Goal: Information Seeking & Learning: Learn about a topic

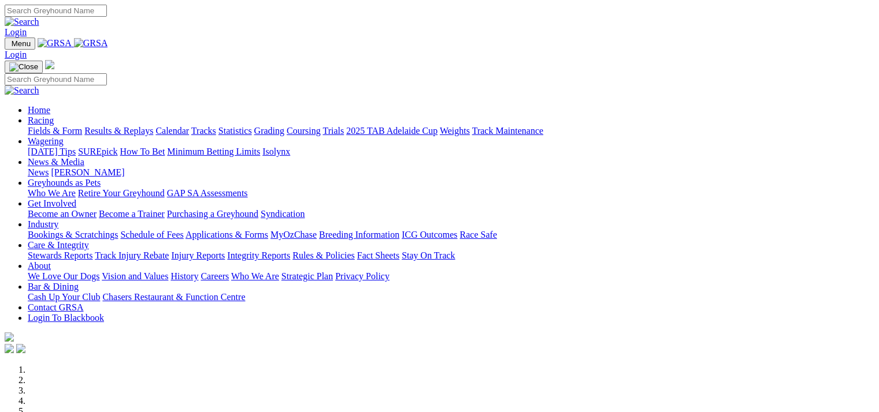
click at [55, 126] on link "Fields & Form" at bounding box center [55, 131] width 54 height 10
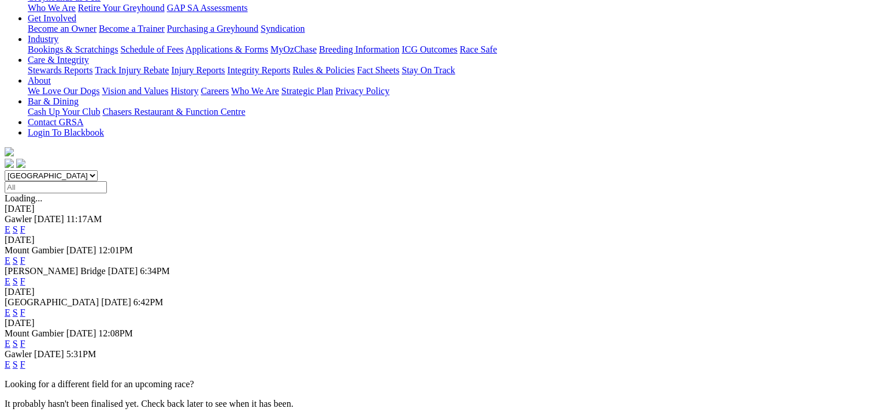
scroll to position [209, 0]
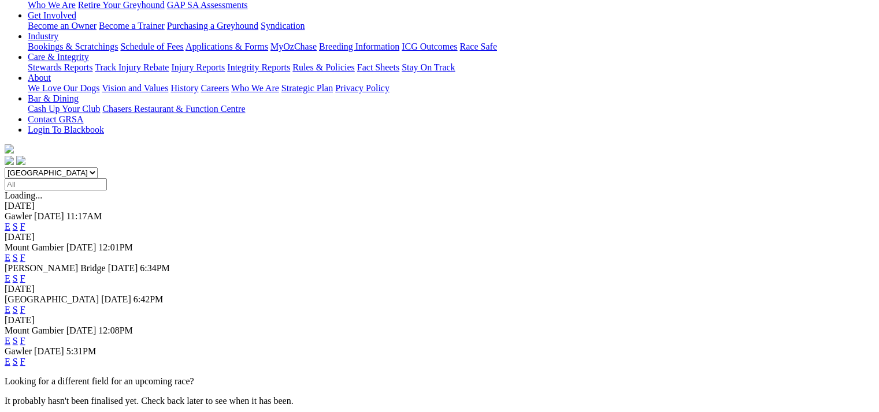
click at [10, 305] on link "E" at bounding box center [8, 310] width 6 height 10
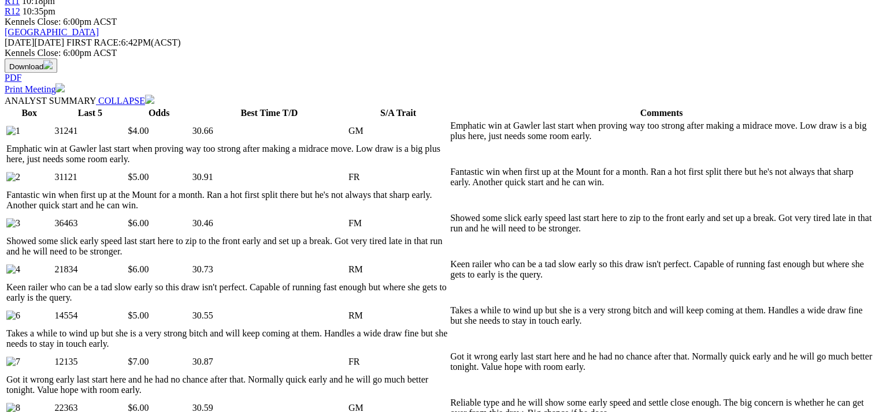
scroll to position [533, 0]
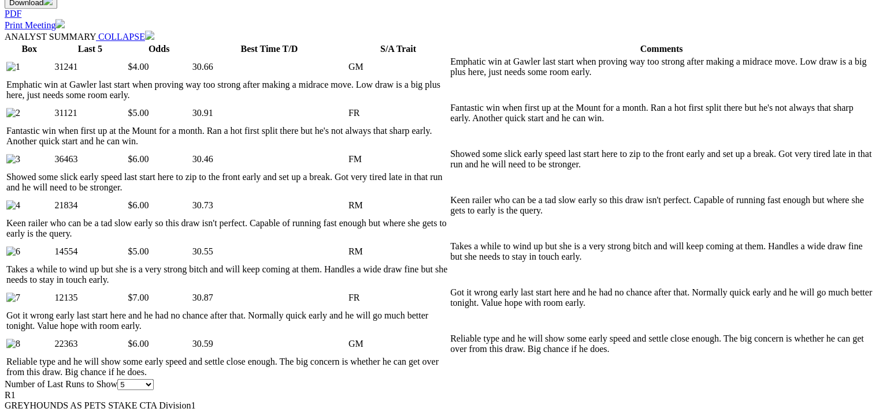
scroll to position [648, 0]
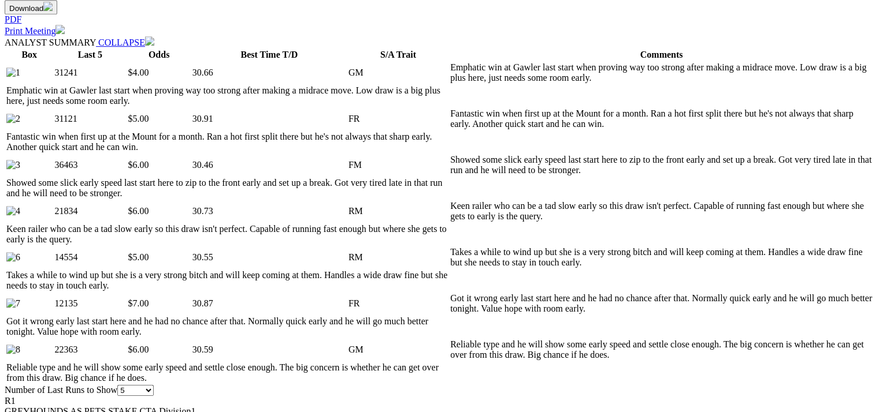
scroll to position [475, 0]
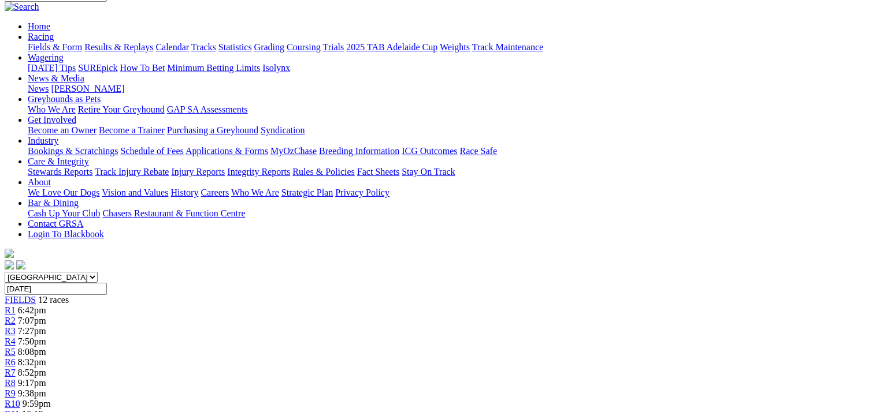
scroll to position [70, 0]
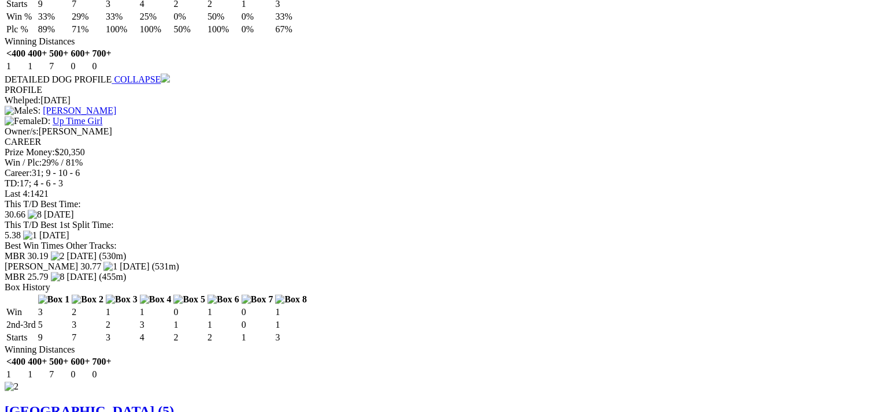
scroll to position [1630, 0]
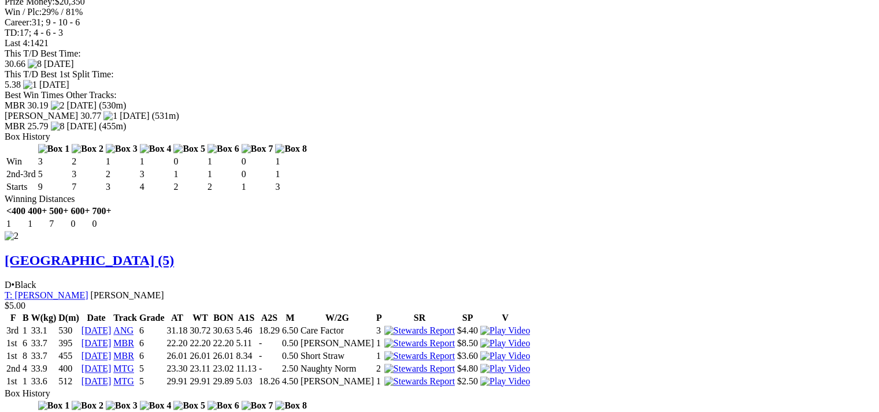
scroll to position [1572, 0]
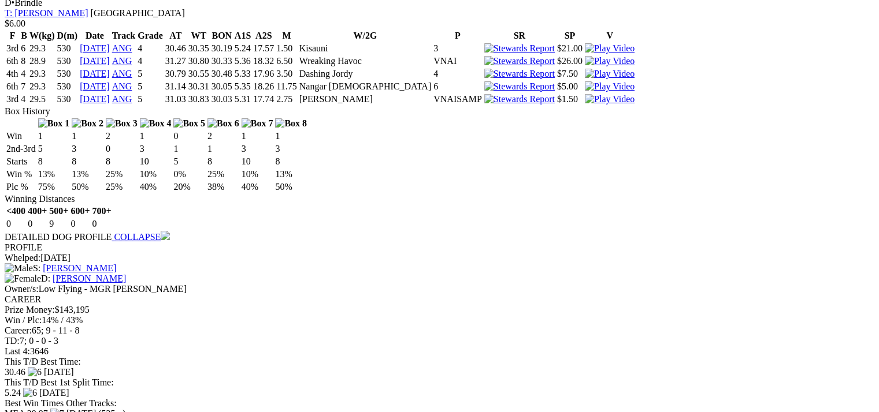
scroll to position [2527, 0]
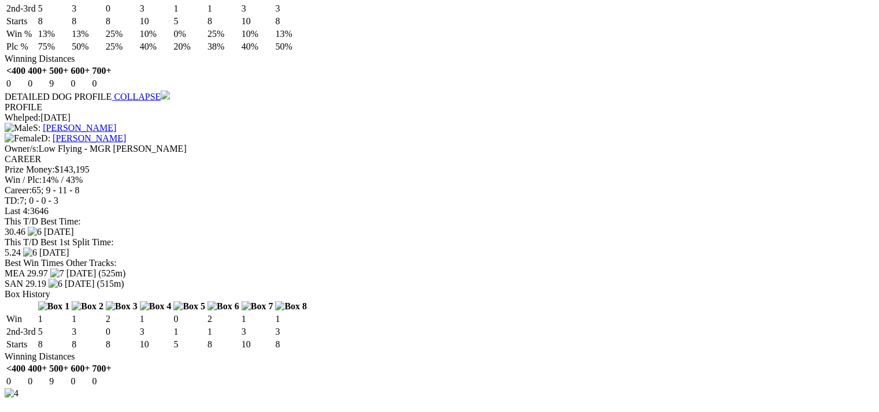
scroll to position [2643, 0]
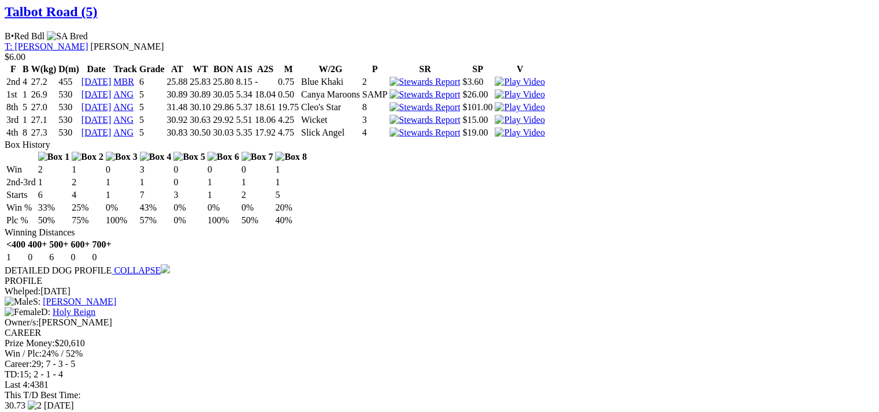
scroll to position [2992, 0]
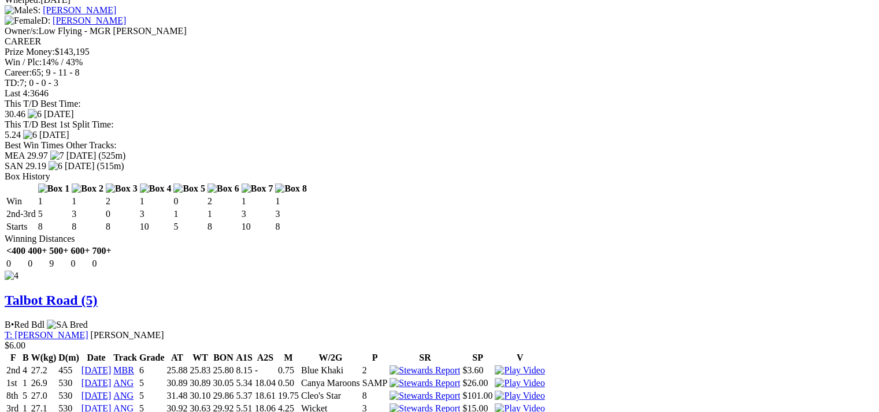
scroll to position [2530, 0]
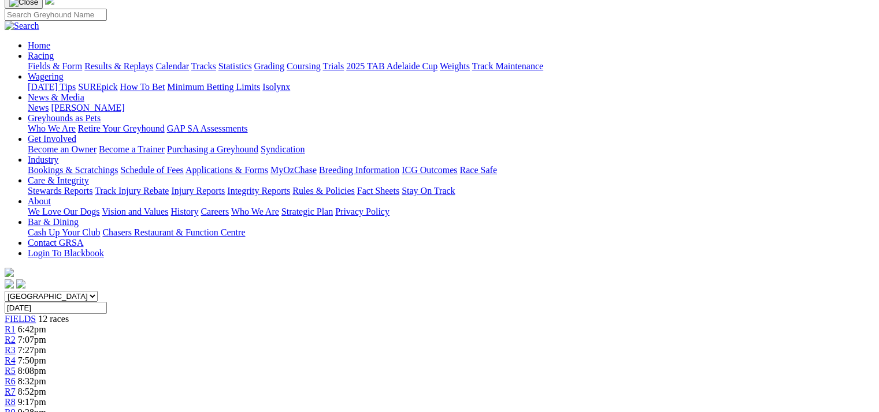
scroll to position [0, 0]
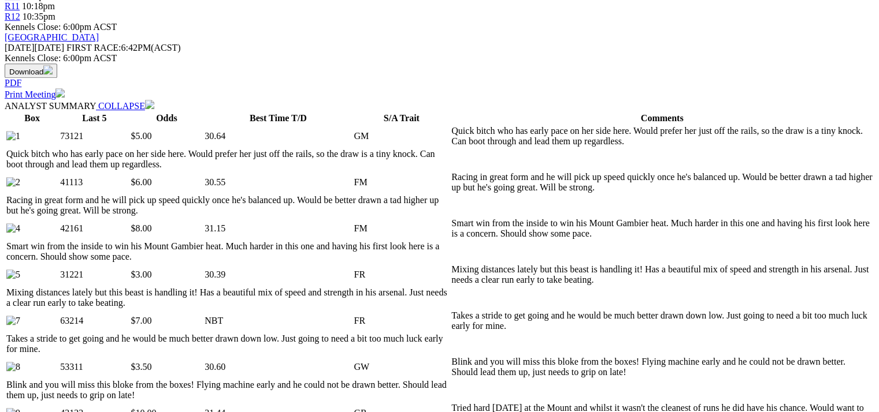
scroll to position [578, 0]
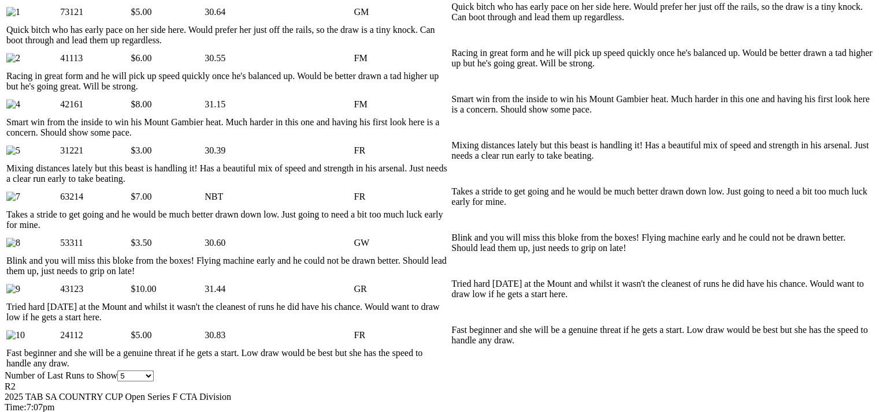
scroll to position [635, 0]
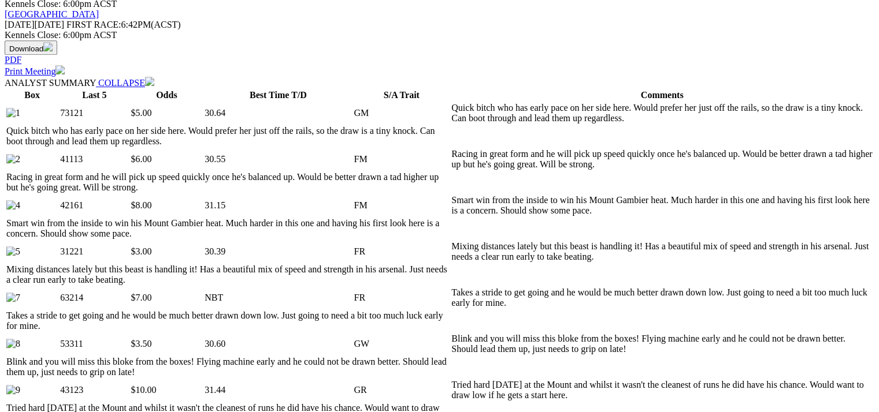
scroll to position [520, 0]
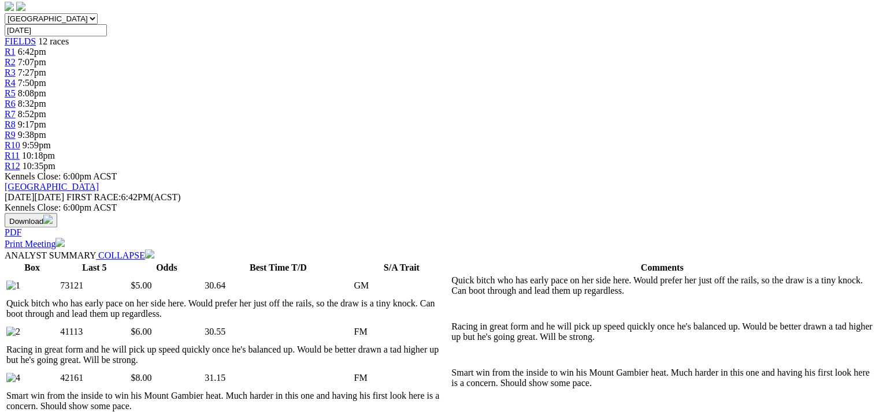
scroll to position [347, 0]
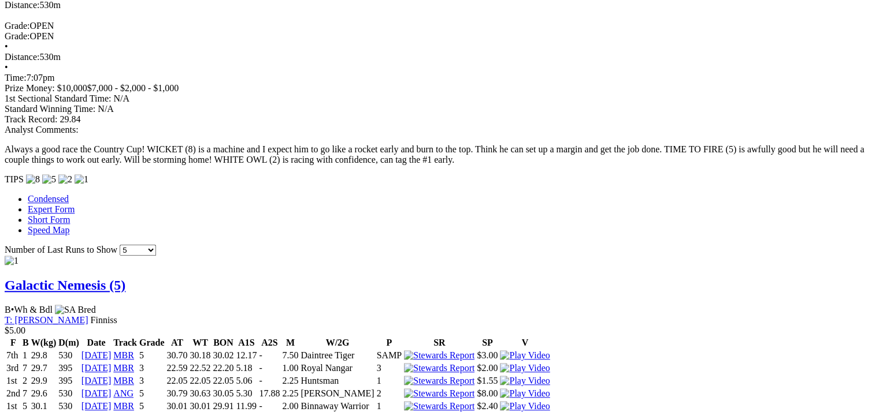
scroll to position [1049, 0]
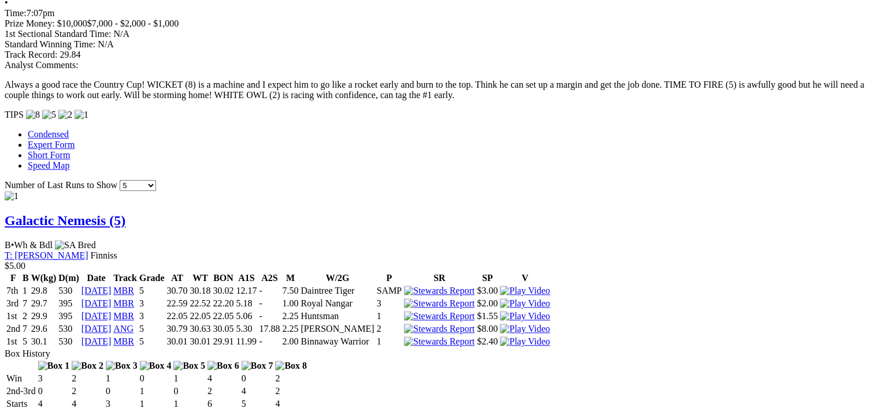
scroll to position [1143, 0]
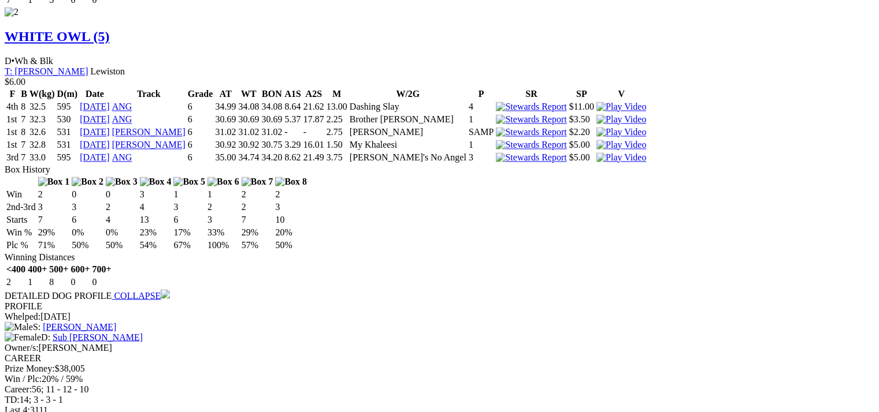
scroll to position [2068, 0]
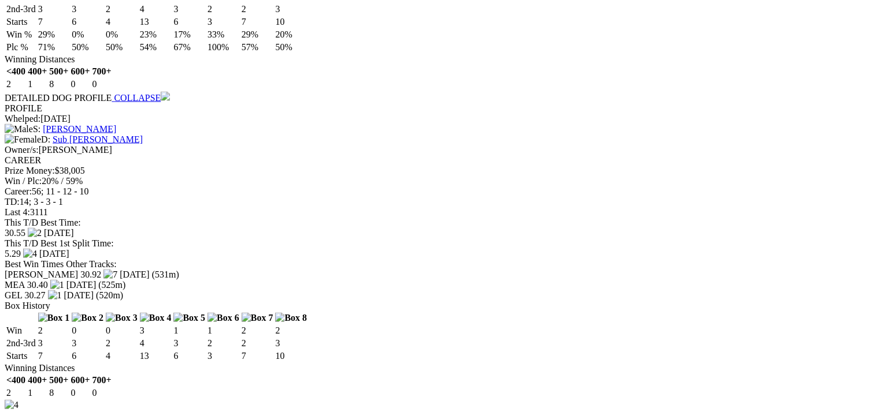
scroll to position [2125, 0]
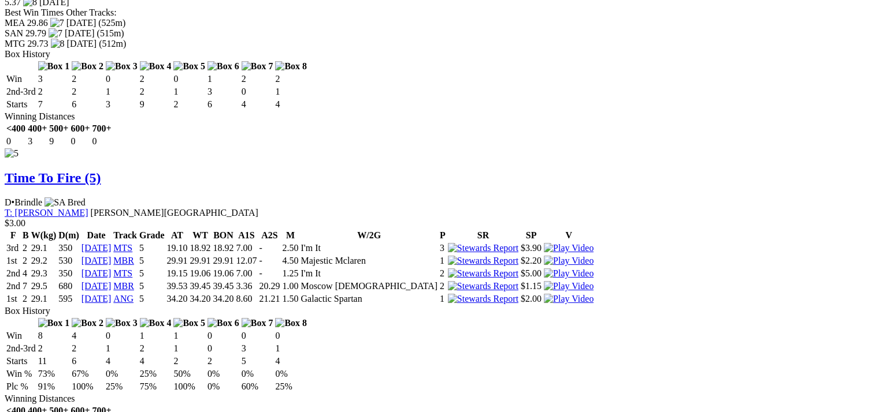
scroll to position [2958, 0]
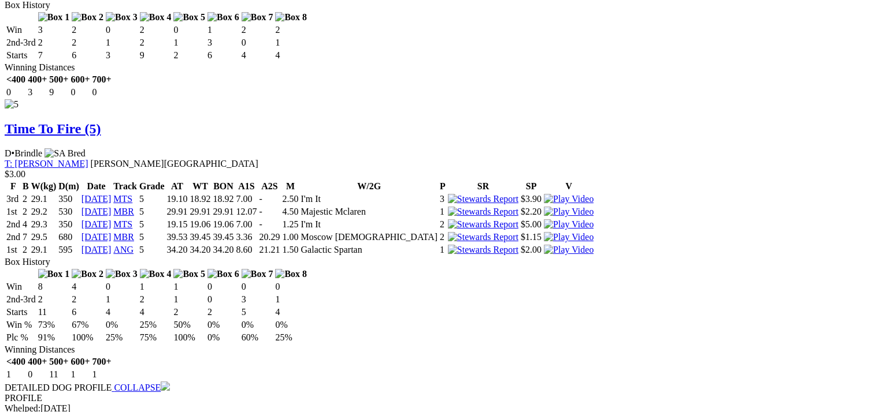
scroll to position [3013, 0]
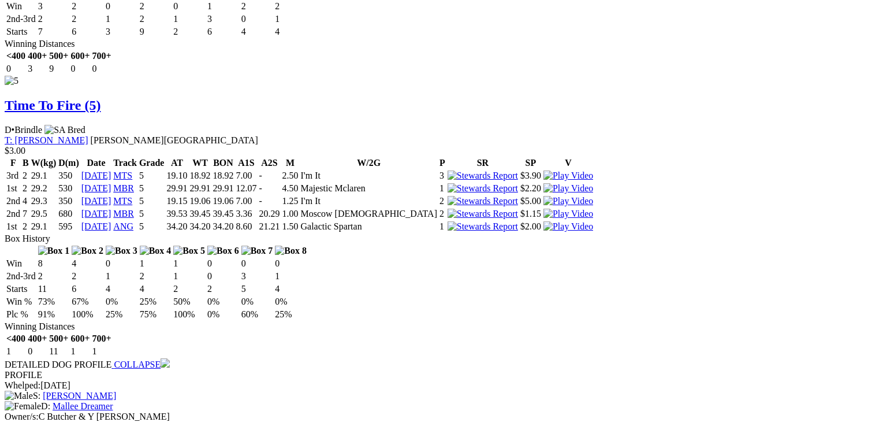
drag, startPoint x: 570, startPoint y: 39, endPoint x: 564, endPoint y: 43, distance: 6.6
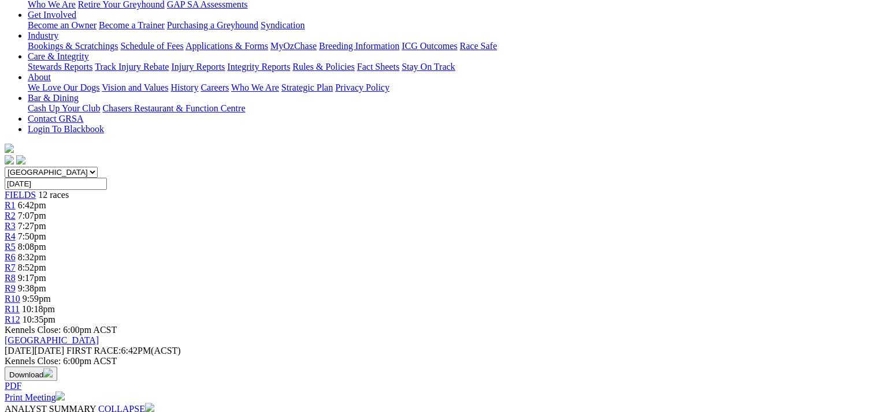
scroll to position [0, 0]
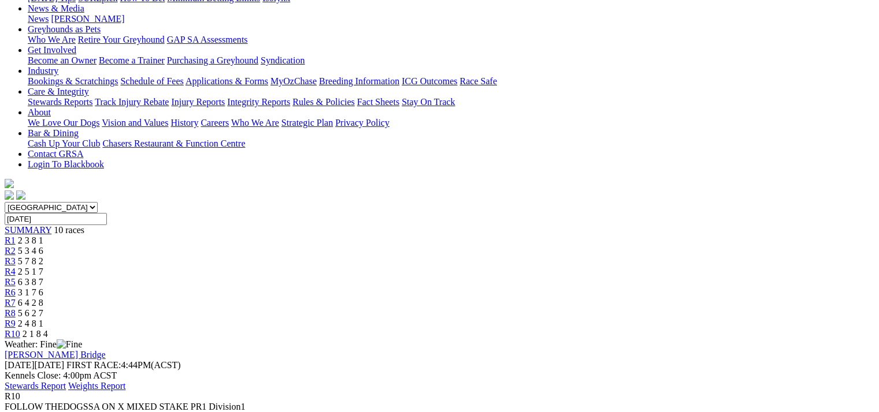
scroll to position [173, 0]
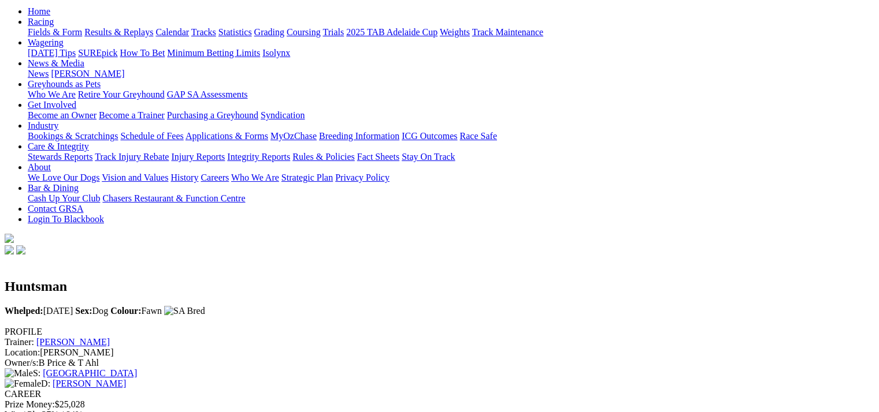
scroll to position [116, 0]
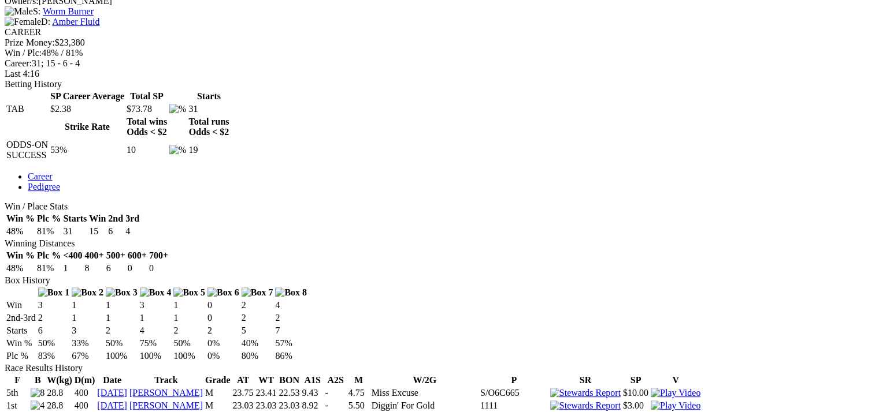
scroll to position [462, 0]
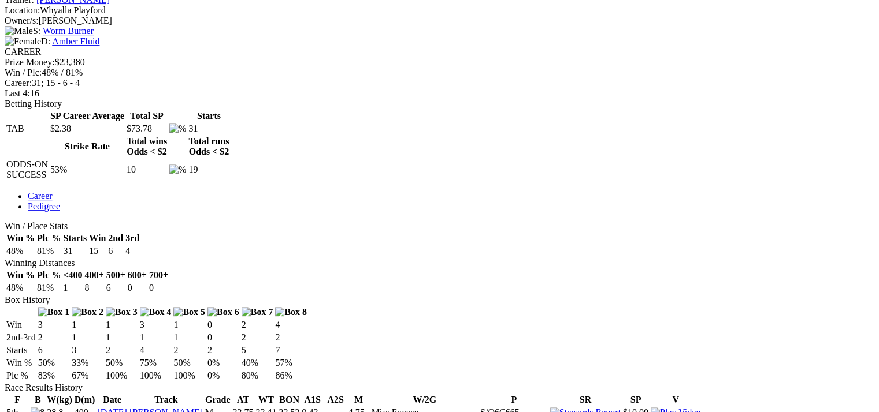
drag, startPoint x: 263, startPoint y: 285, endPoint x: 276, endPoint y: 285, distance: 12.1
drag, startPoint x: 261, startPoint y: 236, endPoint x: 279, endPoint y: 236, distance: 18.5
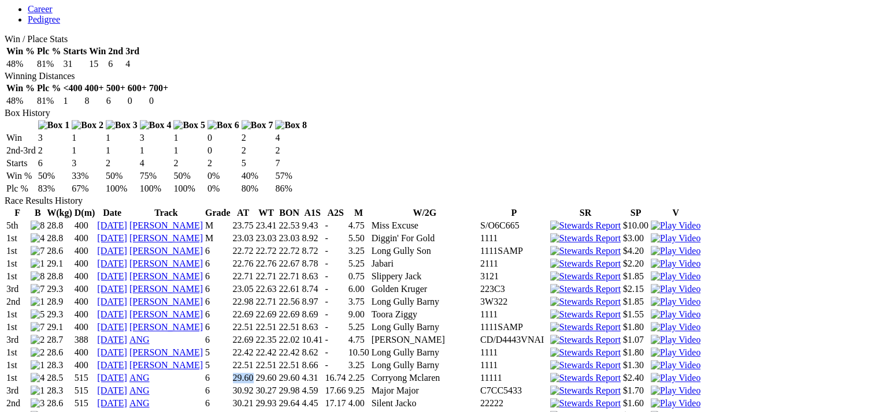
scroll to position [751, 0]
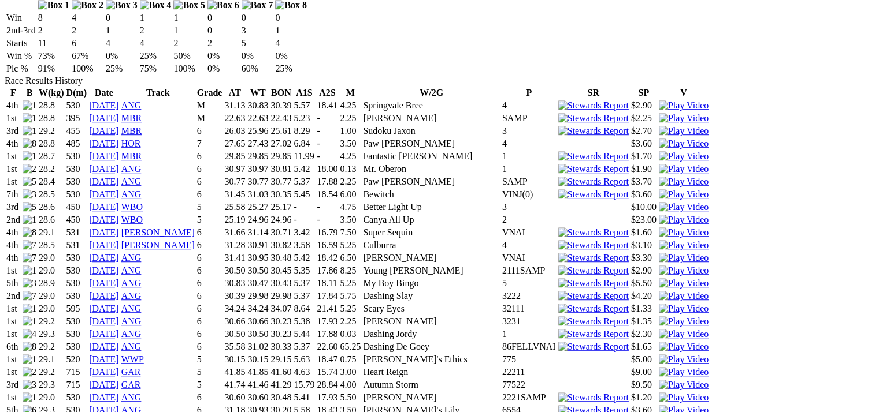
scroll to position [751, 0]
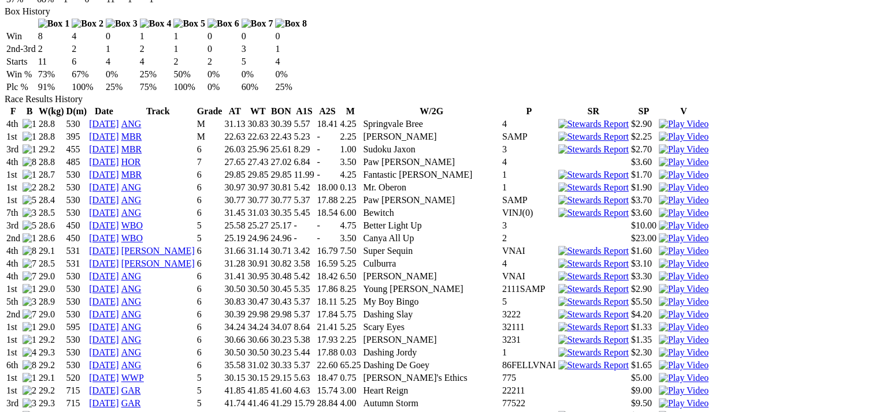
click at [144, 373] on link "WWP" at bounding box center [132, 378] width 23 height 10
click at [141, 386] on link "GAR" at bounding box center [131, 391] width 20 height 10
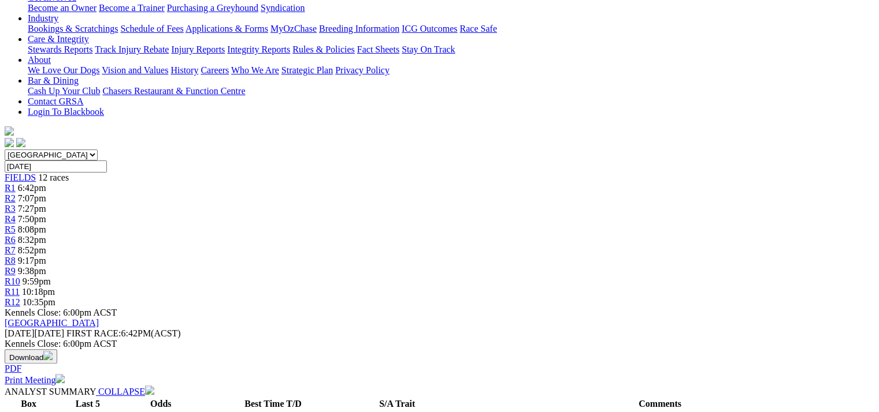
scroll to position [236, 0]
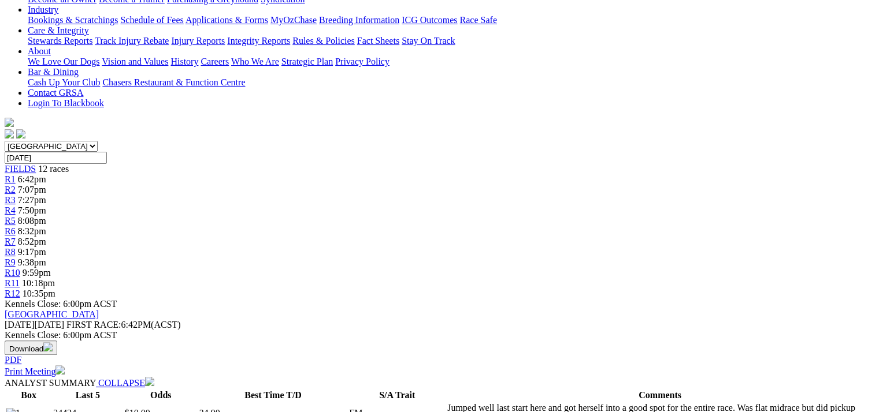
click at [65, 367] on link "Print Meeting" at bounding box center [35, 372] width 60 height 10
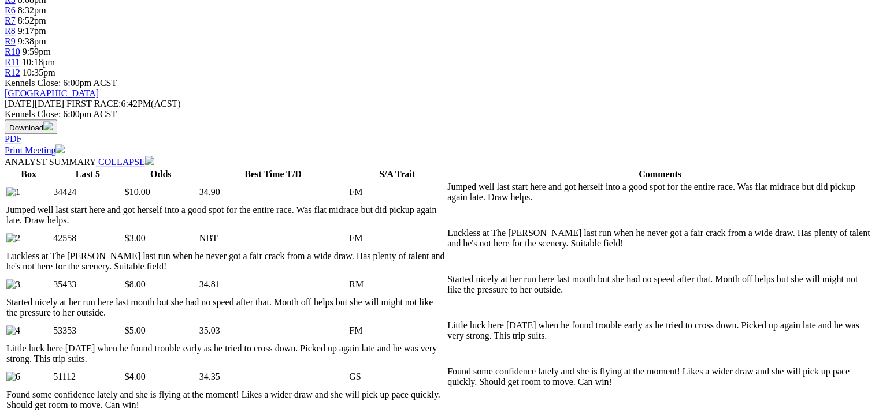
scroll to position [467, 0]
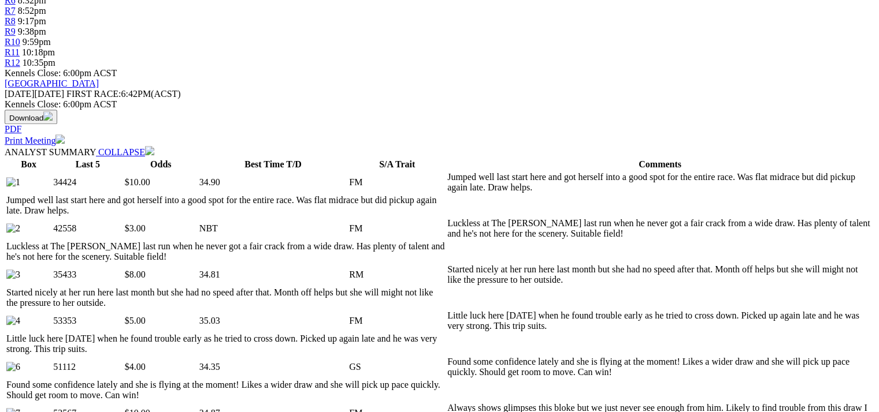
drag, startPoint x: 150, startPoint y: 130, endPoint x: 222, endPoint y: 98, distance: 78.6
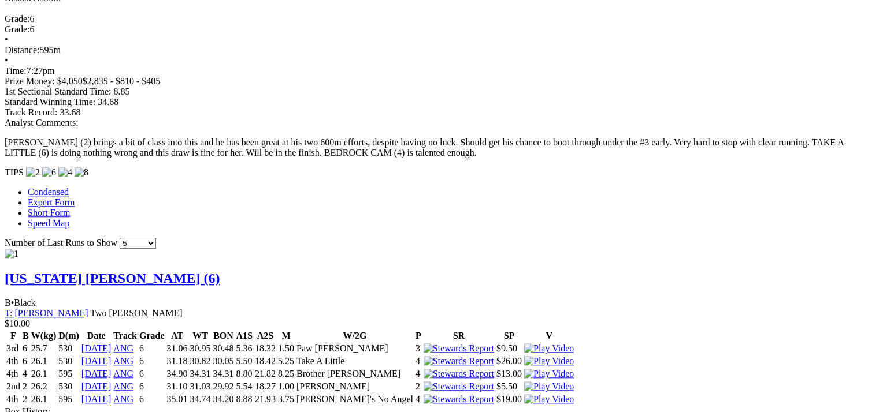
scroll to position [1026, 0]
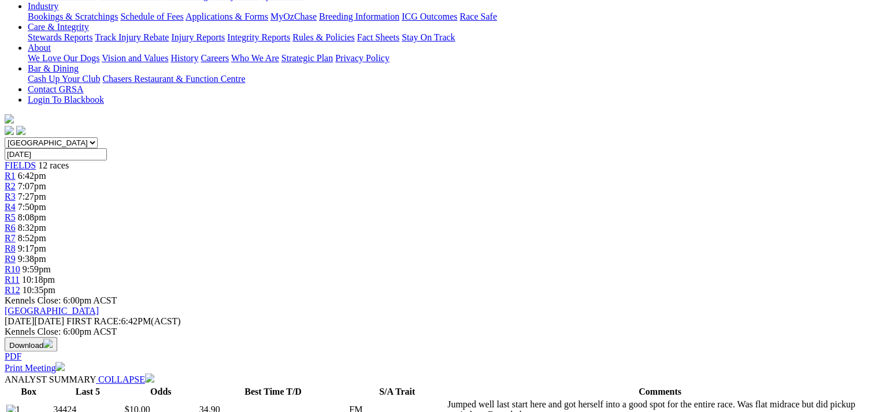
scroll to position [0, 0]
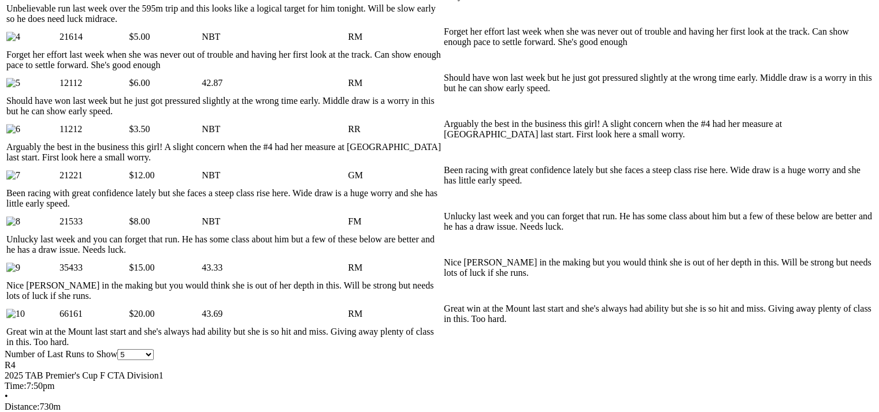
scroll to position [462, 0]
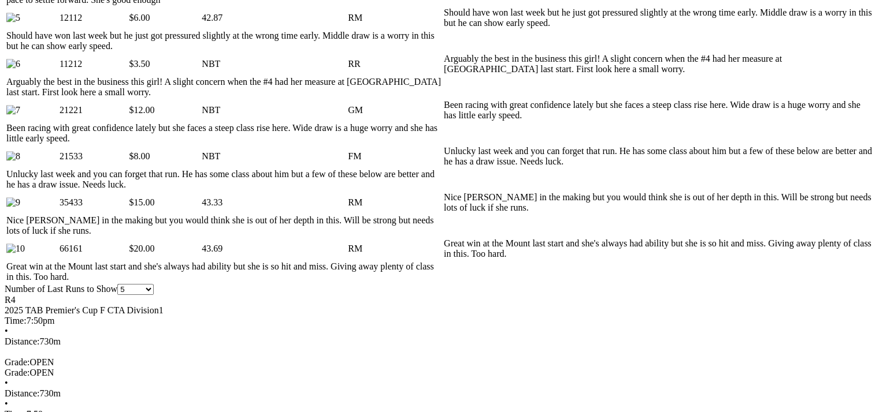
scroll to position [0, 0]
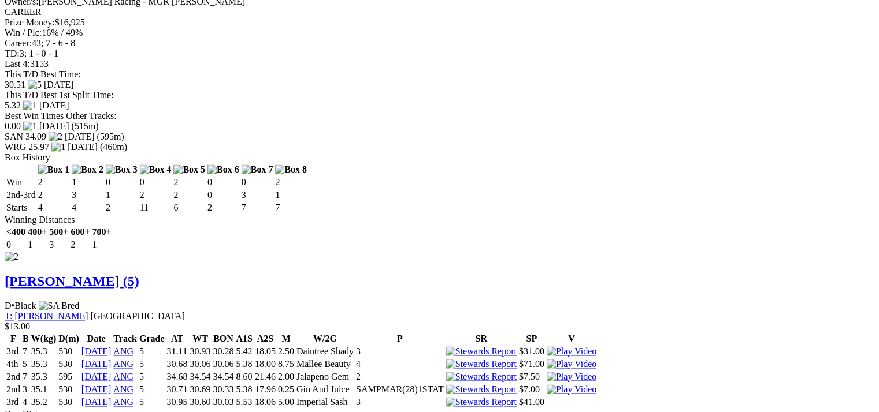
scroll to position [1734, 0]
